Goal: Task Accomplishment & Management: Manage account settings

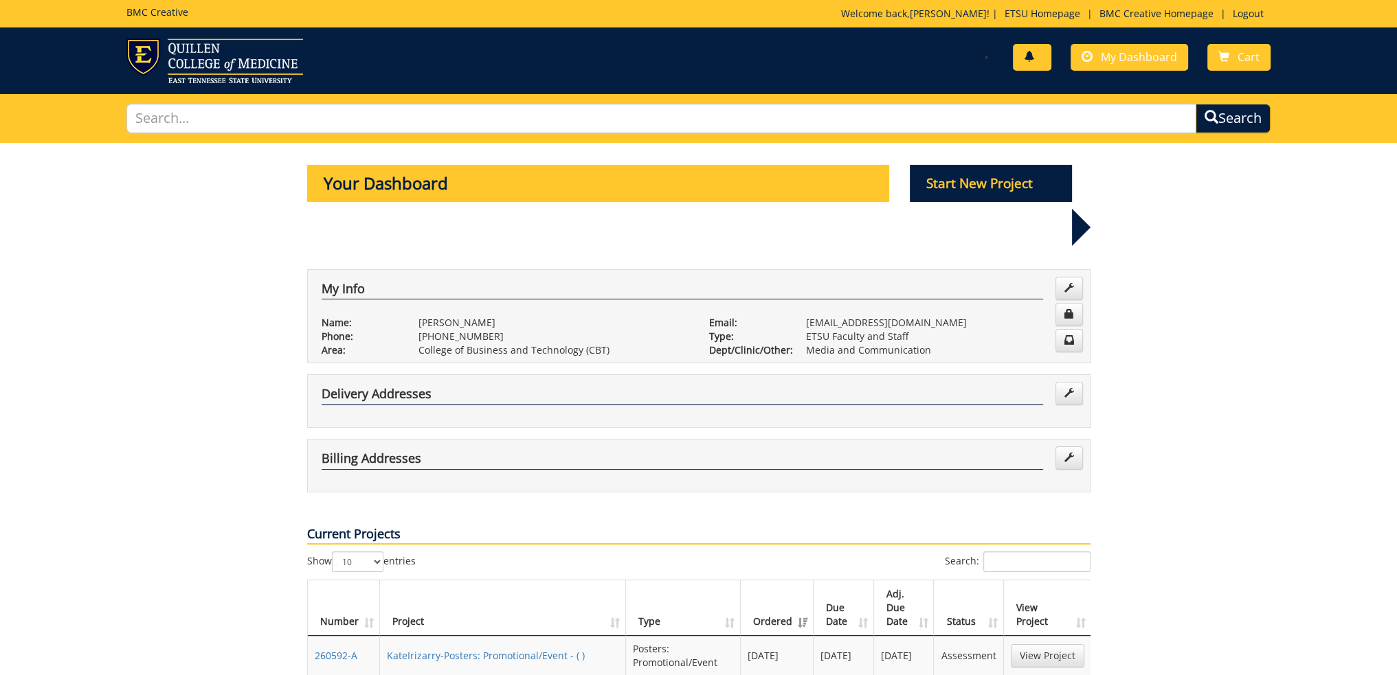
click at [1025, 53] on span at bounding box center [1029, 57] width 11 height 11
click at [1248, 14] on link "Logout" at bounding box center [1248, 13] width 45 height 13
